Goal: Task Accomplishment & Management: Use online tool/utility

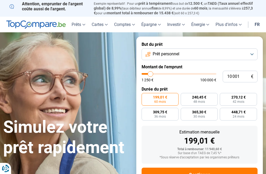
click at [250, 51] on button "Prêt personnel" at bounding box center [200, 54] width 116 height 12
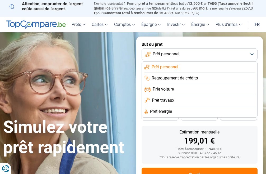
click at [172, 110] on span "Prêt énergie" at bounding box center [161, 111] width 22 height 6
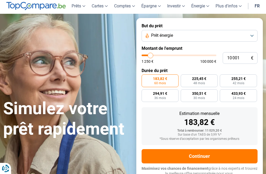
scroll to position [20, 0]
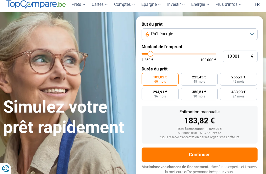
click at [152, 53] on input "range" at bounding box center [179, 54] width 75 height 2
type input "10000"
radio input "true"
type input "13 750"
type input "13750"
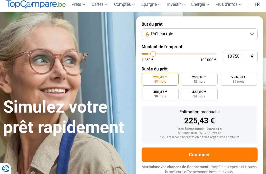
type input "14 250"
type input "14250"
type input "14 500"
type input "14500"
type input "15 000"
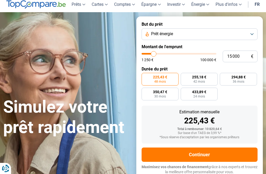
type input "15000"
type input "15 250"
type input "15250"
type input "15 750"
type input "15750"
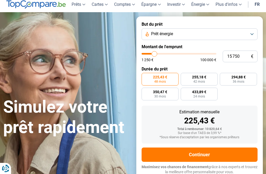
type input "16 500"
type input "16500"
type input "16 750"
type input "16750"
type input "17 250"
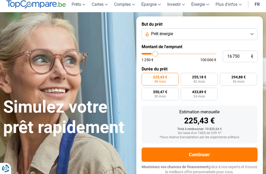
type input "17250"
type input "17 500"
type input "17500"
type input "18 000"
type input "18000"
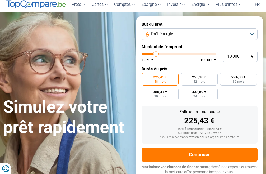
type input "18 750"
type input "18750"
type input "19 000"
type input "19000"
type input "19 750"
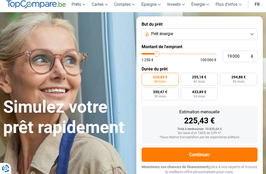
type input "19750"
type input "20 500"
type input "20500"
type input "21 000"
type input "21000"
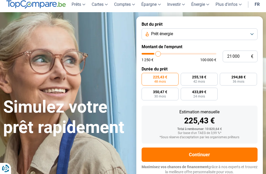
type input "21 250"
type input "21250"
type input "21 750"
type input "21750"
type input "22 000"
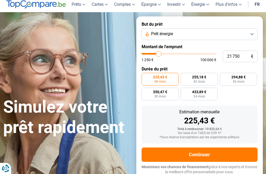
type input "22000"
type input "22 500"
type input "22500"
type input "22 750"
type input "22750"
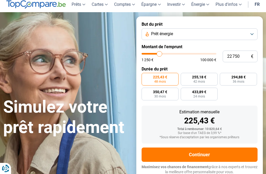
type input "23 250"
type input "23250"
type input "24 000"
type input "24000"
type input "24 500"
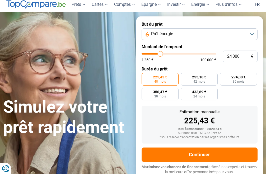
type input "24500"
type input "24 750"
type input "24750"
type input "25 250"
type input "25250"
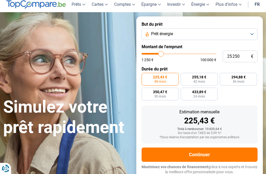
type input "25 500"
type input "25500"
type input "26 000"
type input "26000"
type input "26 250"
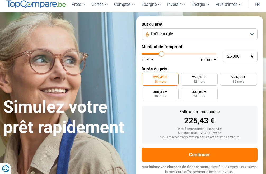
type input "26250"
type input "26 750"
type input "26750"
type input "27 000"
type input "27000"
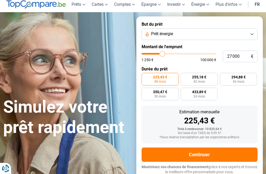
type input "27 750"
type input "27750"
type input "28 250"
type input "28250"
type input "28 500"
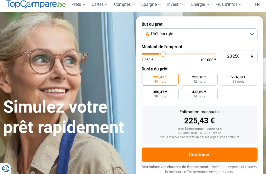
type input "28500"
type input "29 000"
type input "29000"
type input "29 250"
type input "29250"
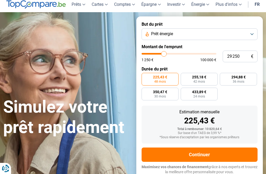
type input "29 750"
type input "29750"
type input "29 250"
type input "29250"
type input "28 500"
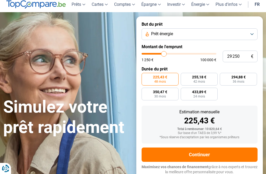
type input "28500"
type input "28 250"
type input "28250"
type input "27 750"
type input "27750"
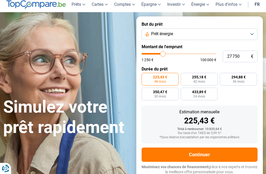
type input "27 500"
type input "27500"
type input "27 000"
type input "27000"
type input "26 750"
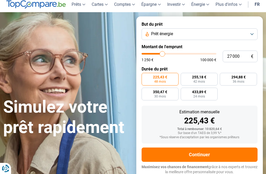
type input "26750"
type input "26 250"
type input "26250"
type input "26 000"
type input "26000"
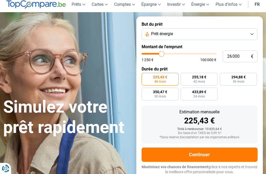
type input "25 500"
type input "25500"
type input "25 250"
type input "25250"
type input "24 750"
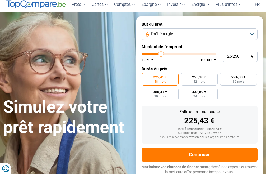
type input "24750"
type input "24 500"
type input "24500"
type input "24 000"
type input "24000"
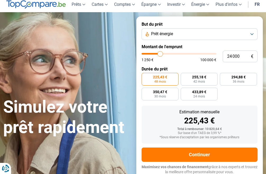
type input "23 750"
type input "23750"
type input "23 250"
type input "23250"
type input "22 750"
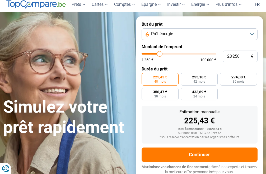
type input "22750"
type input "22 500"
type input "22500"
type input "22 000"
type input "22000"
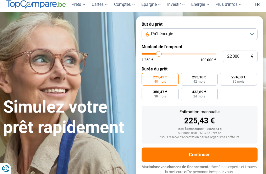
type input "21 750"
type input "21750"
type input "21 250"
type input "21250"
type input "21 000"
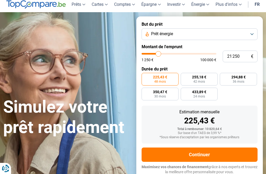
type input "21000"
type input "20 500"
type input "20500"
type input "20 250"
type input "20250"
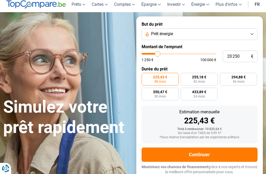
type input "19 750"
type input "19750"
type input "20 250"
drag, startPoint x: 153, startPoint y: 53, endPoint x: 158, endPoint y: 55, distance: 5.3
type input "20250"
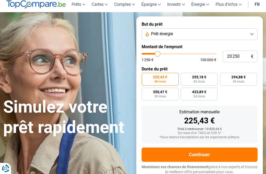
click at [158, 54] on input "range" at bounding box center [179, 54] width 75 height 2
radio input "false"
